Goal: Navigation & Orientation: Find specific page/section

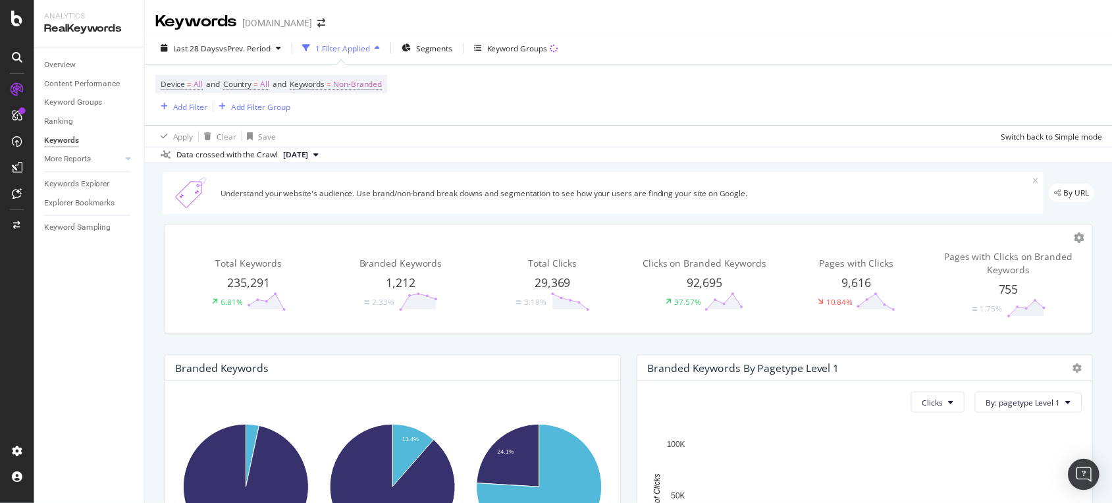
scroll to position [172, 0]
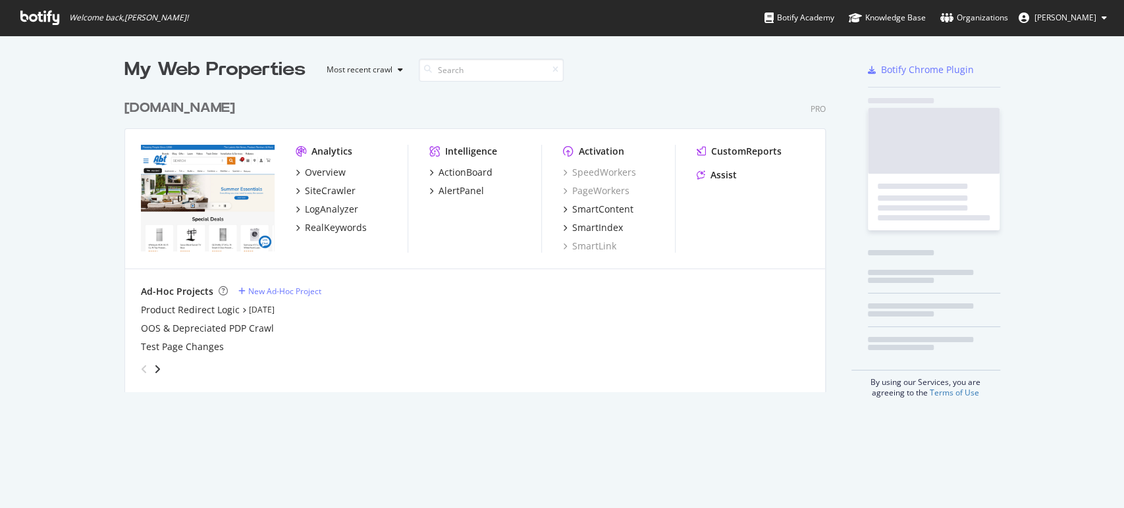
scroll to position [298, 701]
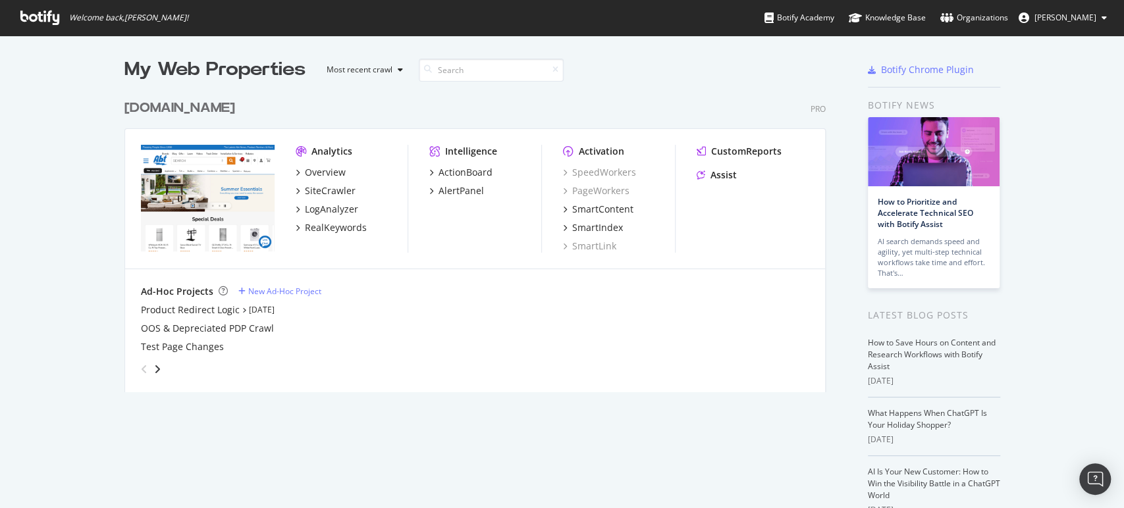
click at [136, 108] on div "[DOMAIN_NAME]" at bounding box center [179, 108] width 111 height 19
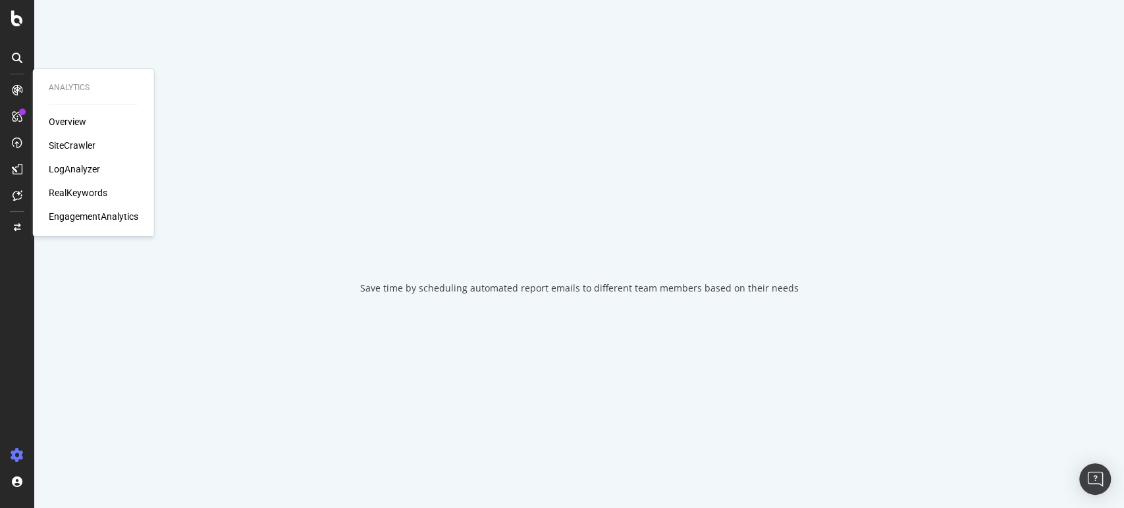
click at [90, 200] on div "Overview SiteCrawler LogAnalyzer RealKeywords EngagementAnalytics" at bounding box center [94, 169] width 90 height 108
click at [90, 187] on div "RealKeywords" at bounding box center [78, 192] width 59 height 13
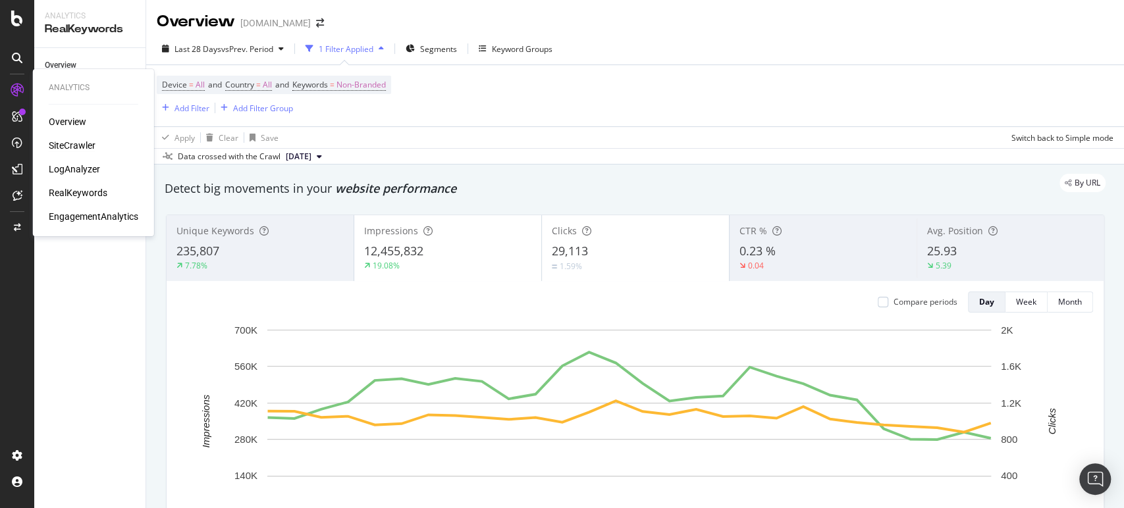
click at [94, 144] on div "SiteCrawler" at bounding box center [72, 145] width 47 height 13
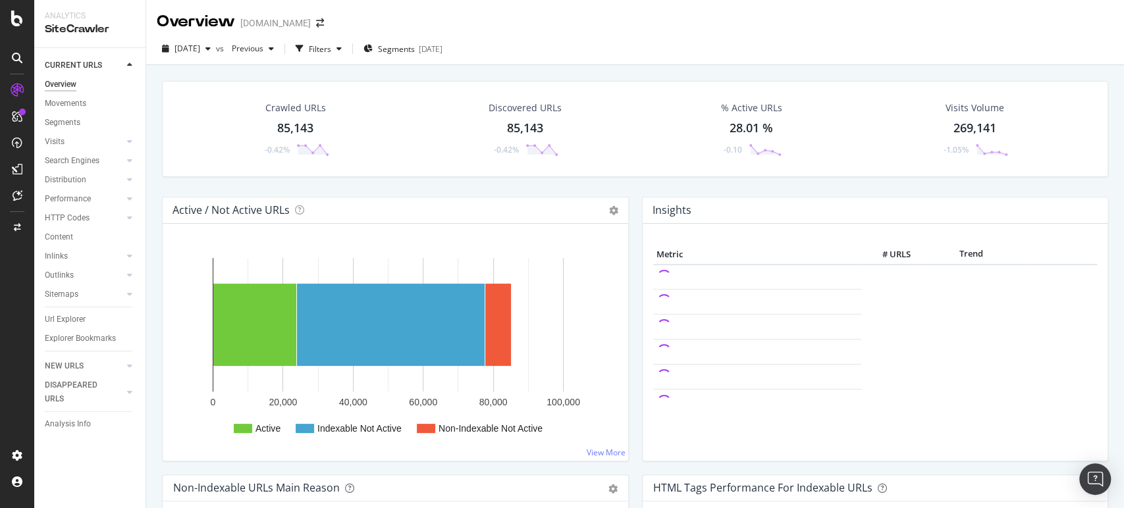
scroll to position [219, 0]
